Goal: Find specific page/section: Find specific page/section

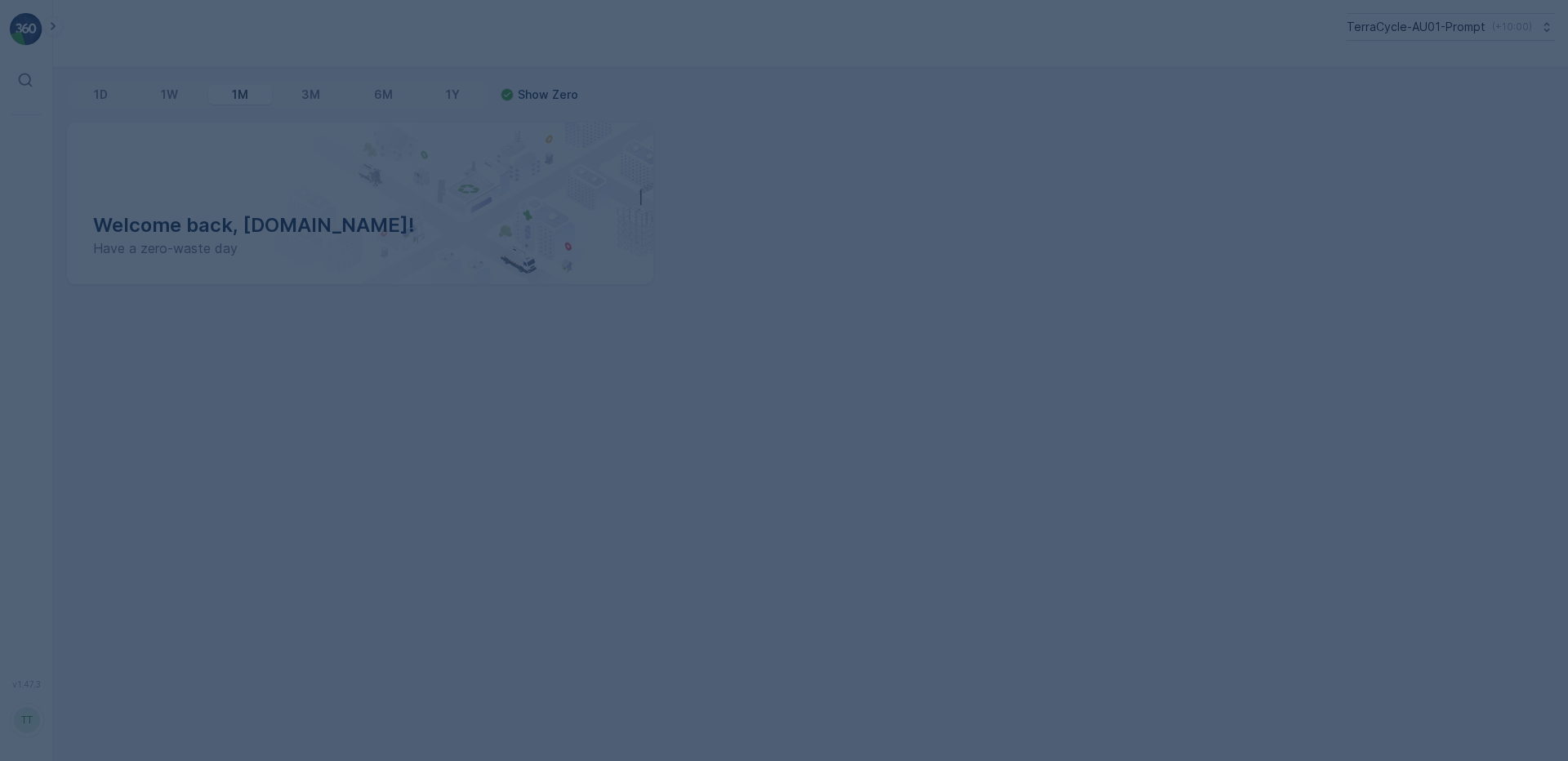
click at [1431, 24] on div at bounding box center [784, 380] width 1568 height 761
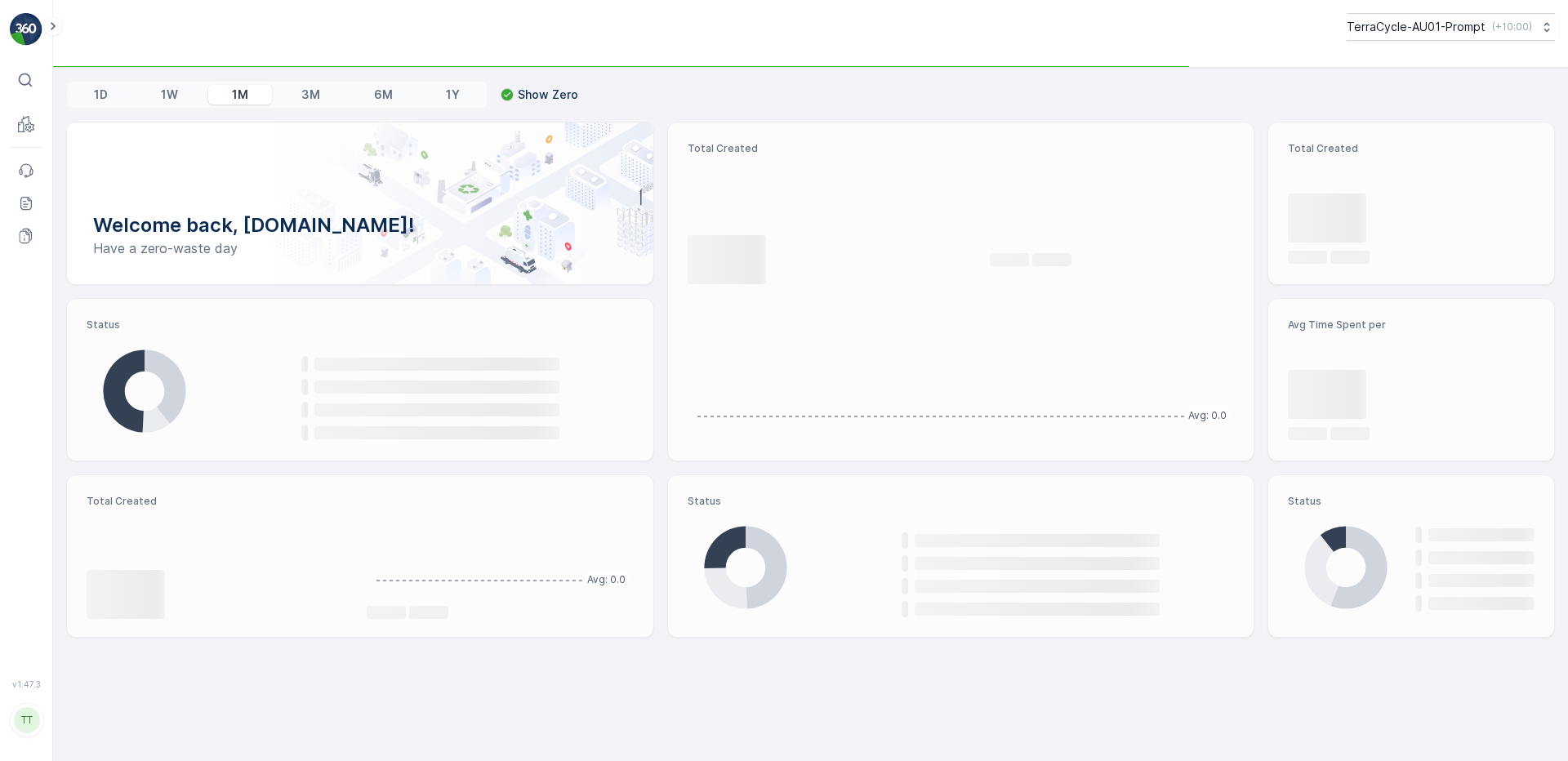
click at [1429, 32] on p "TerraCycle-AU01-Prompt" at bounding box center [1417, 27] width 139 height 16
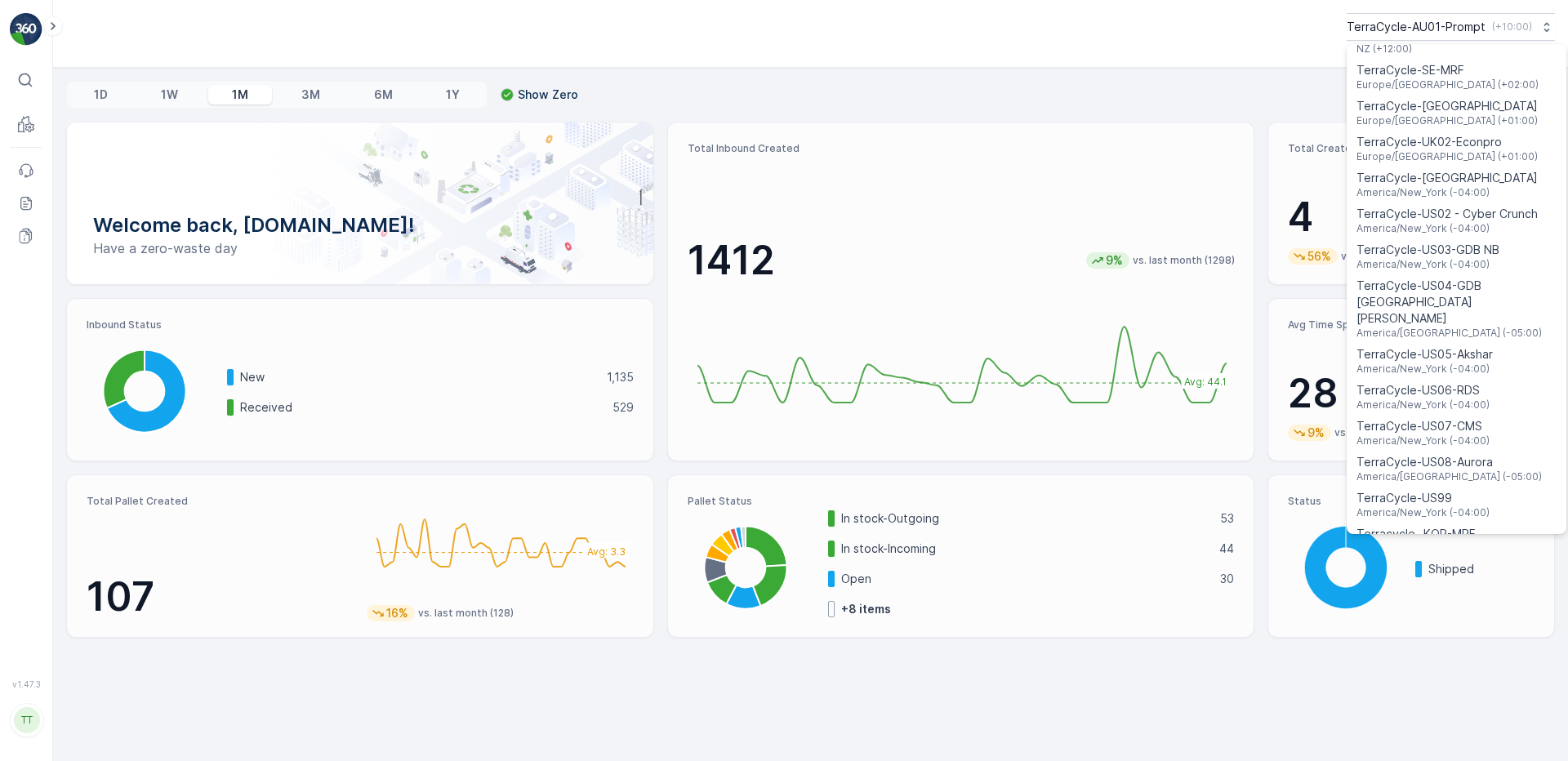
scroll to position [1174, 0]
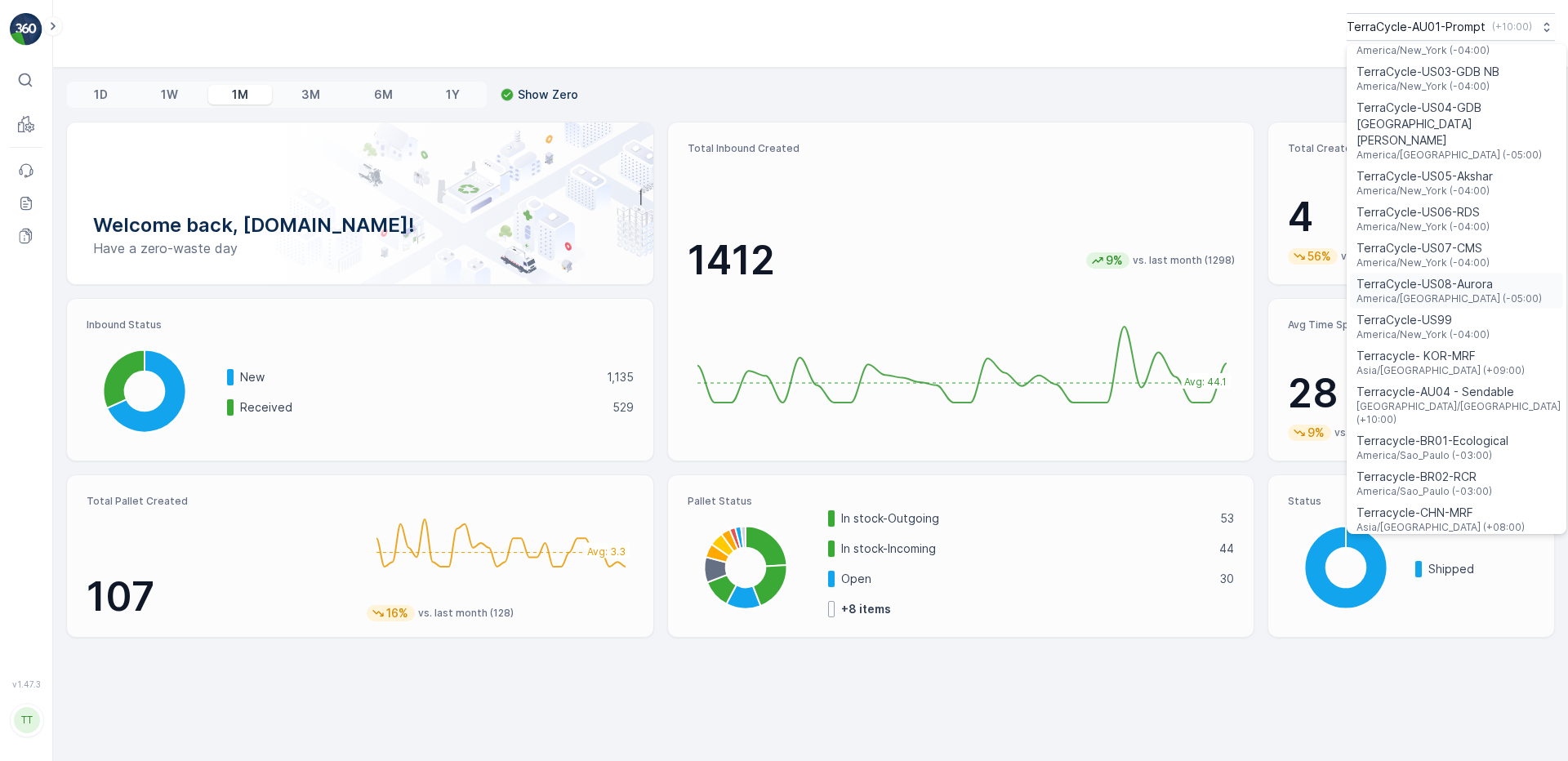
click at [1437, 292] on span "America/Chicago (-05:00)" at bounding box center [1449, 299] width 186 height 13
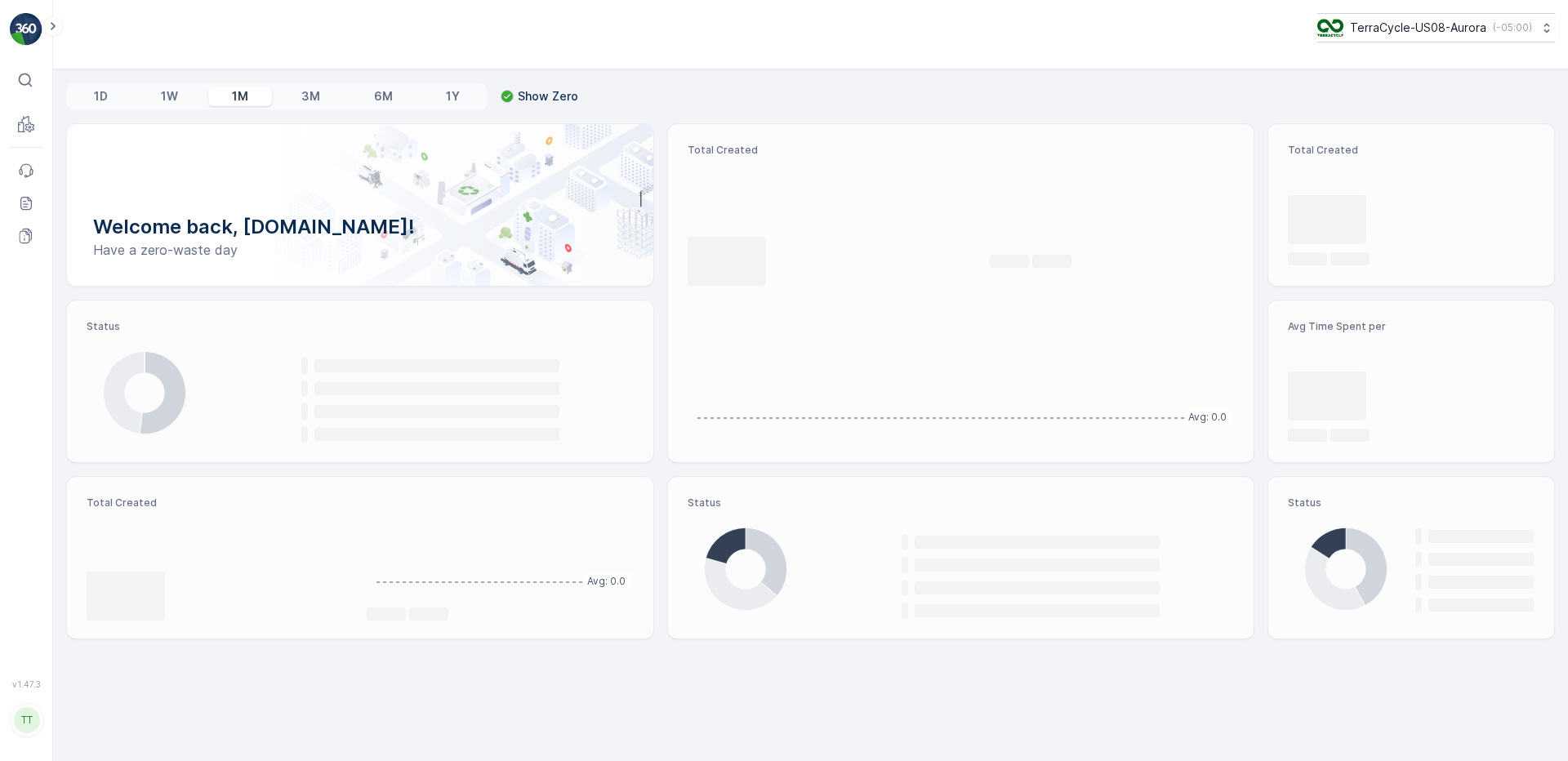
click at [43, 45] on div "⌘B MRF Events Reports Documents v 1.47.3 TT [DOMAIN_NAME] [DOMAIN_NAME][EMAIL_A…" at bounding box center [27, 380] width 53 height 761
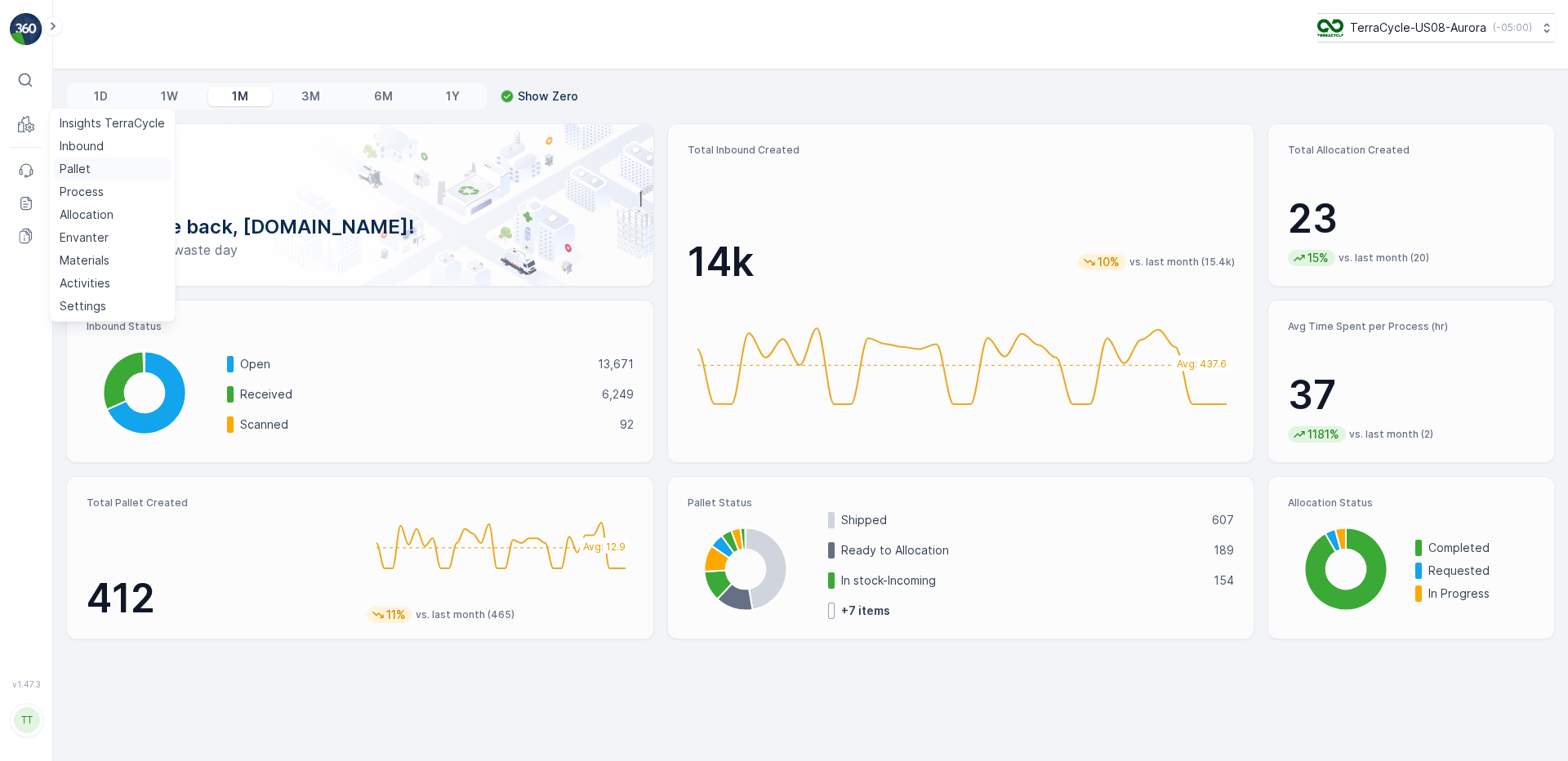
click at [83, 172] on p "Pallet" at bounding box center [75, 168] width 31 height 16
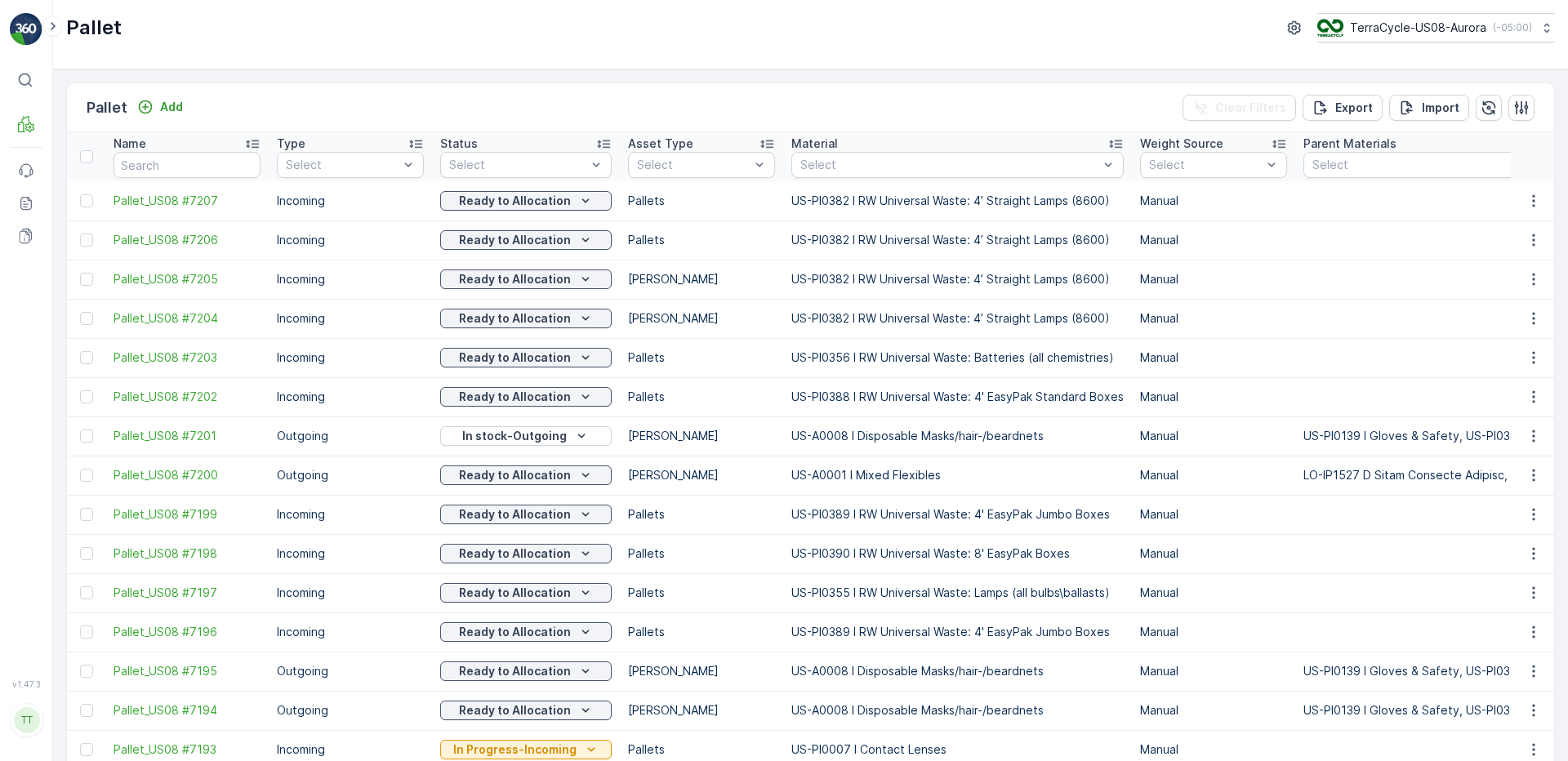
click at [767, 441] on td "[PERSON_NAME]" at bounding box center [702, 436] width 164 height 39
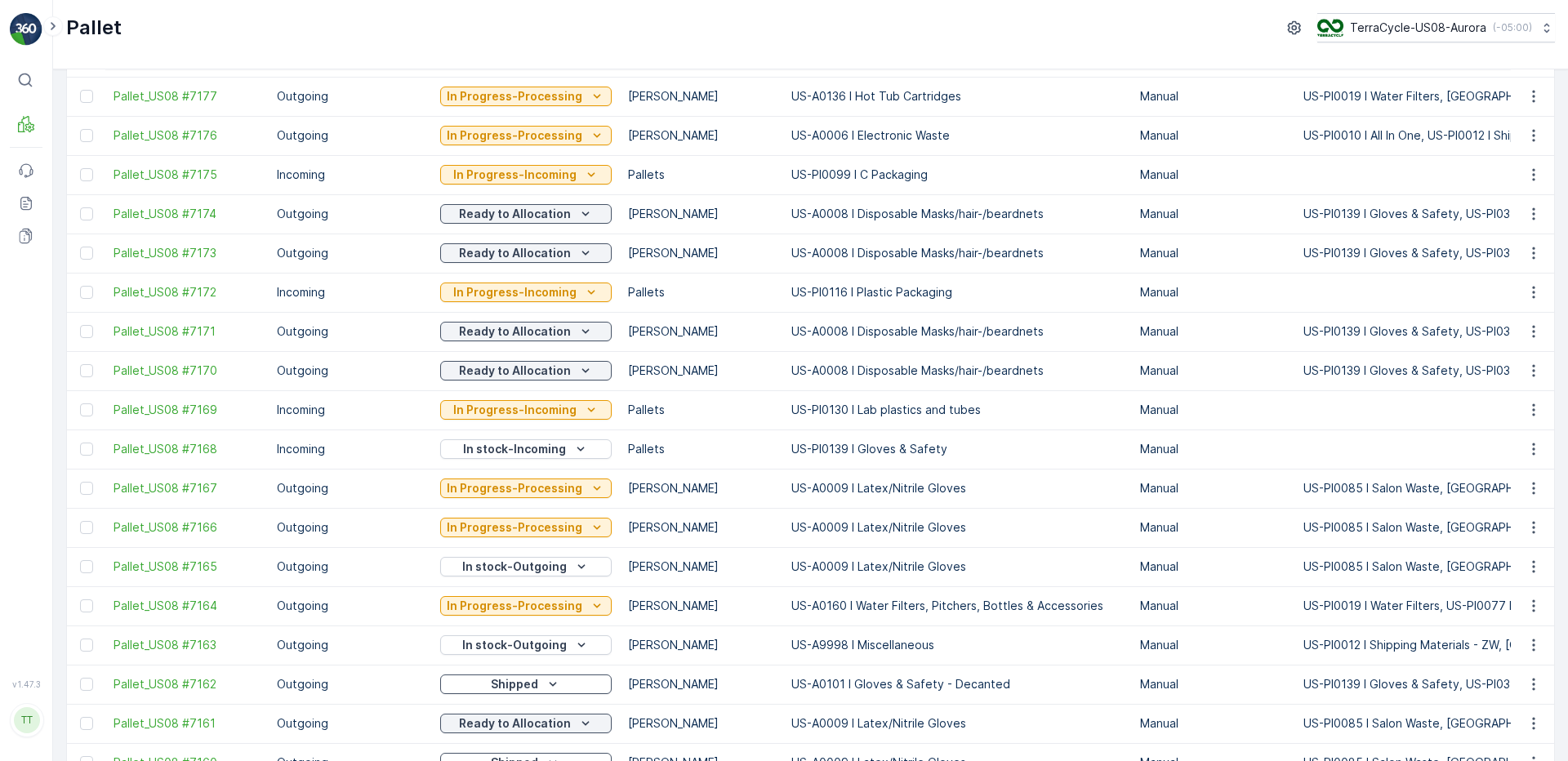
scroll to position [1450, 0]
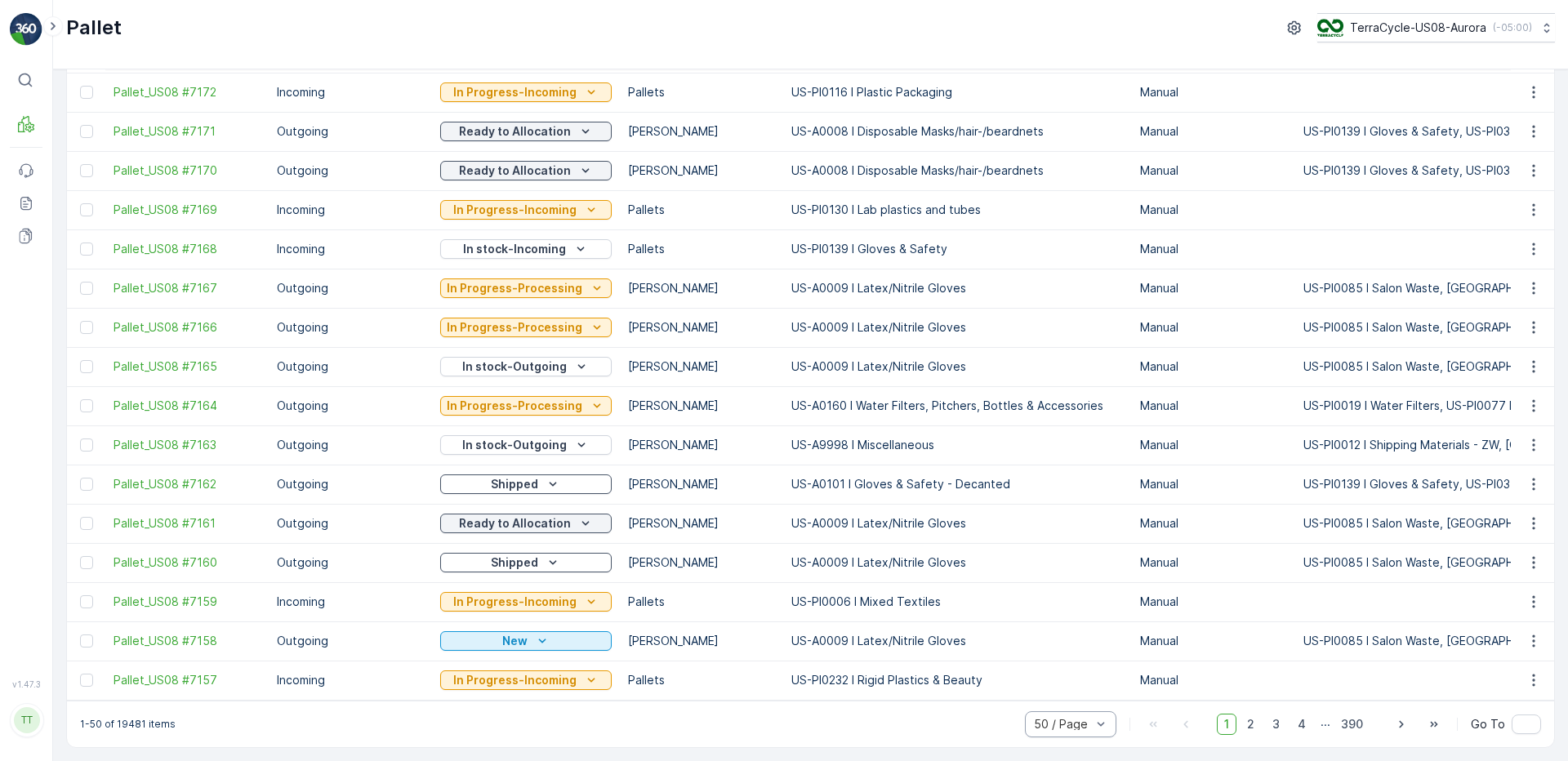
click at [1039, 725] on div at bounding box center [1063, 725] width 61 height 13
click at [1054, 612] on span "10 / Page" at bounding box center [1061, 611] width 52 height 13
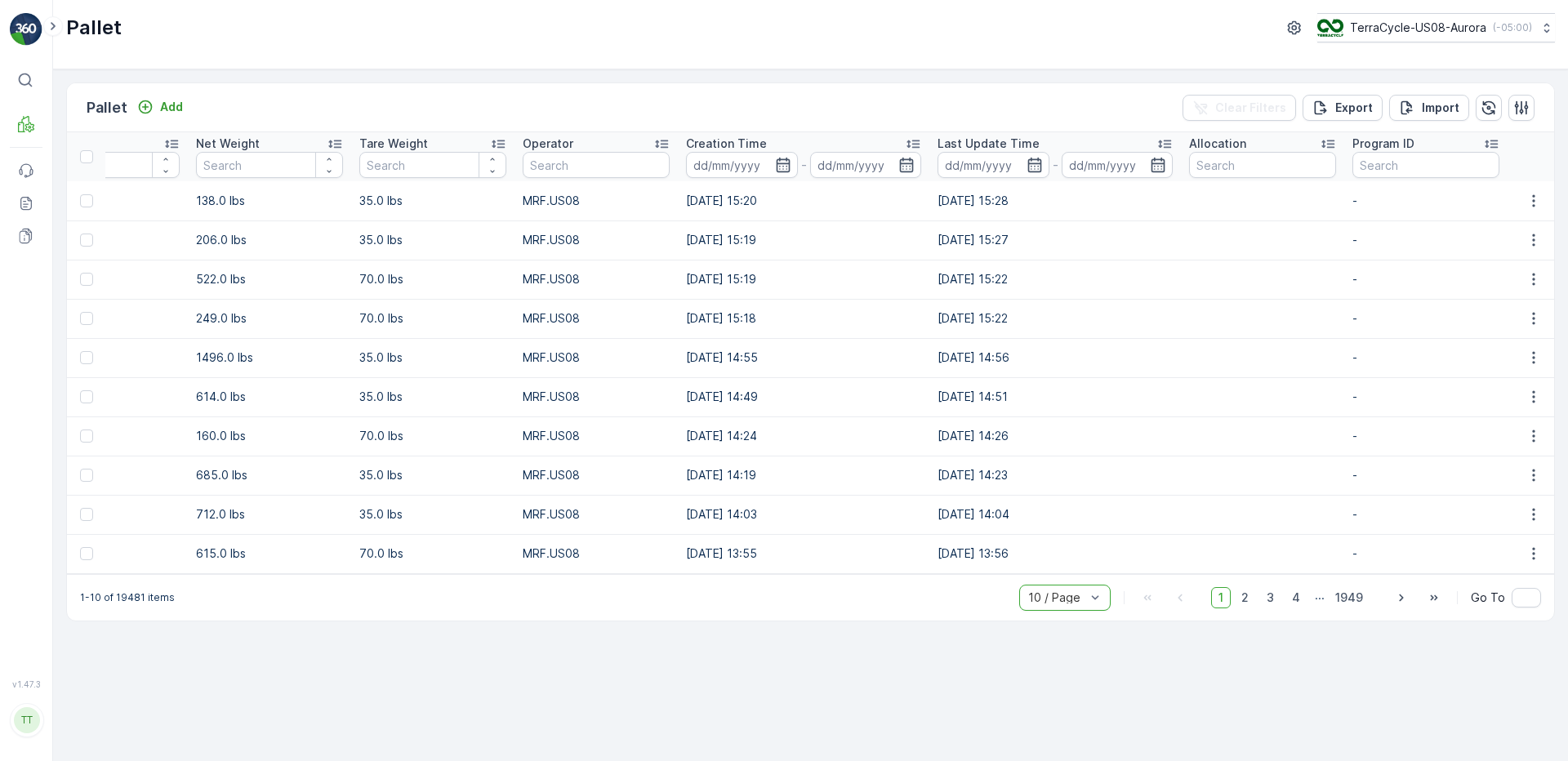
scroll to position [0, 10802]
